Goal: Information Seeking & Learning: Learn about a topic

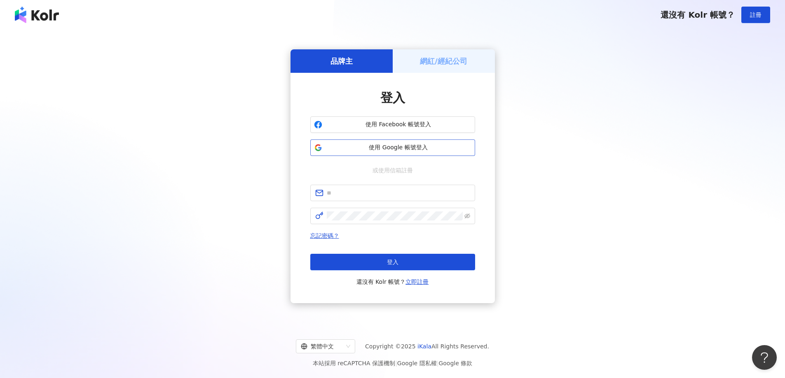
click at [419, 149] on span "使用 Google 帳號登入" at bounding box center [398, 148] width 146 height 8
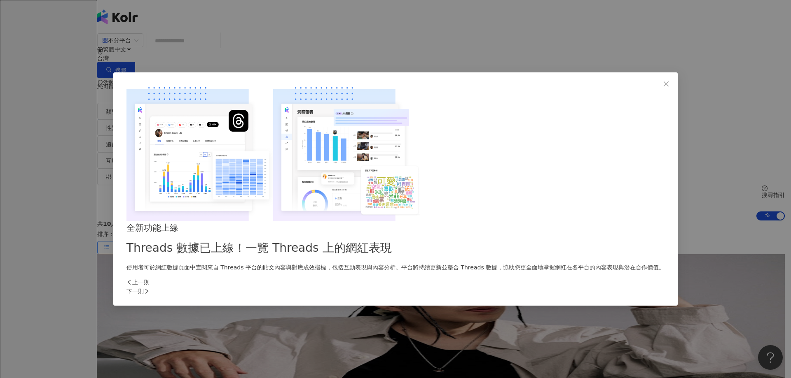
click at [542, 287] on div "下一則" at bounding box center [395, 291] width 538 height 9
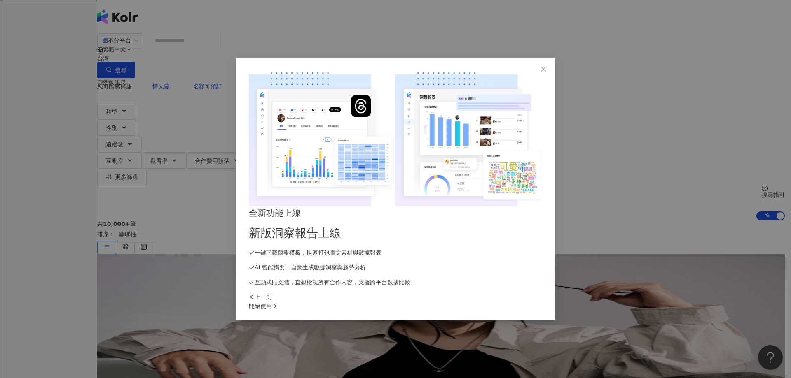
click at [542, 302] on div "開始使用" at bounding box center [395, 306] width 293 height 9
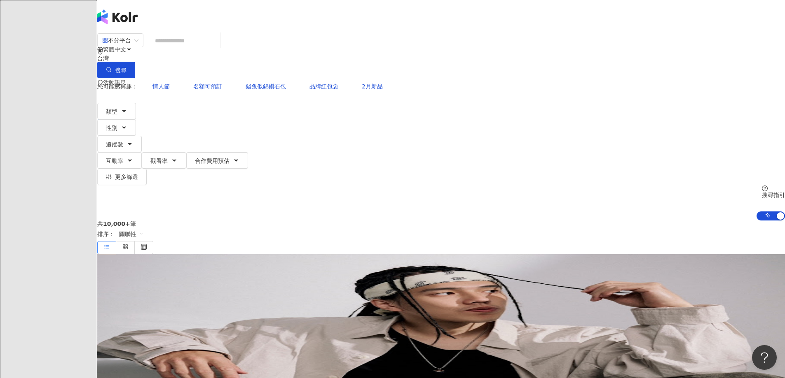
click at [138, 47] on span "不分平台" at bounding box center [120, 40] width 36 height 13
click at [237, 83] on div "Instagram" at bounding box center [220, 84] width 41 height 9
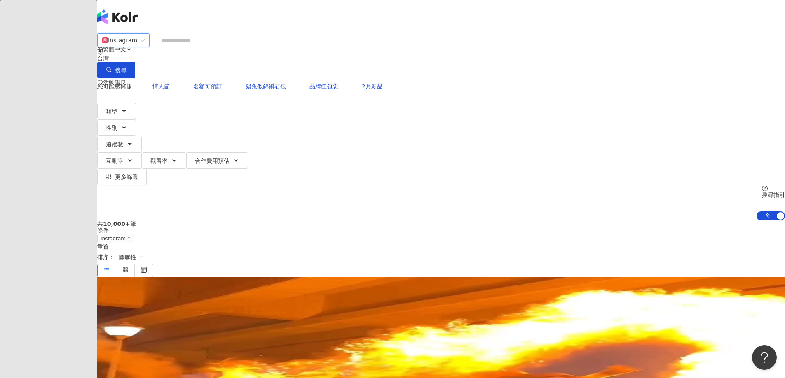
click at [223, 49] on input "search" at bounding box center [189, 41] width 67 height 16
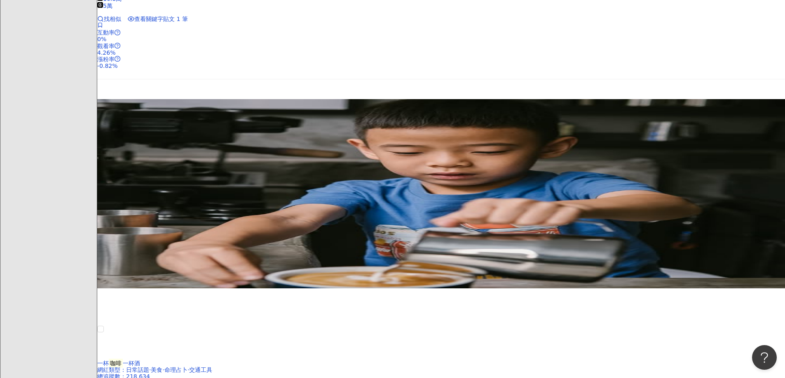
scroll to position [618, 0]
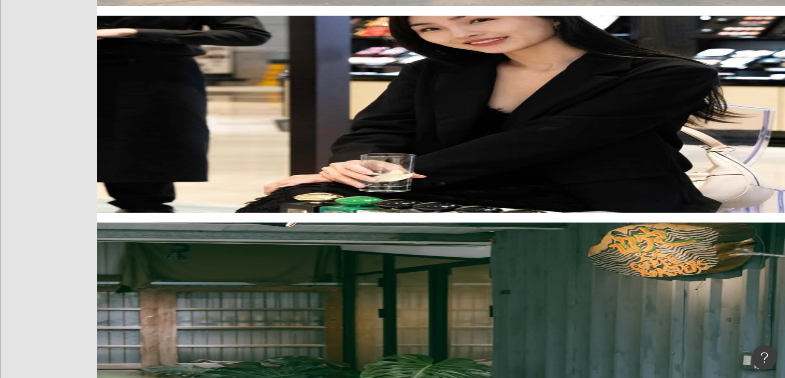
type input "**"
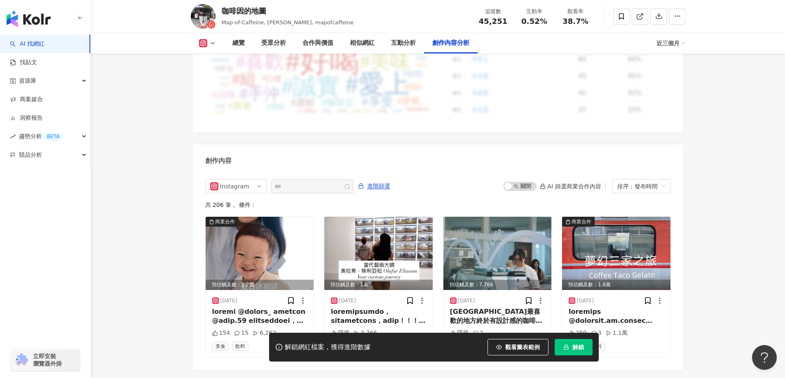
scroll to position [2507, 0]
